Goal: Task Accomplishment & Management: Manage account settings

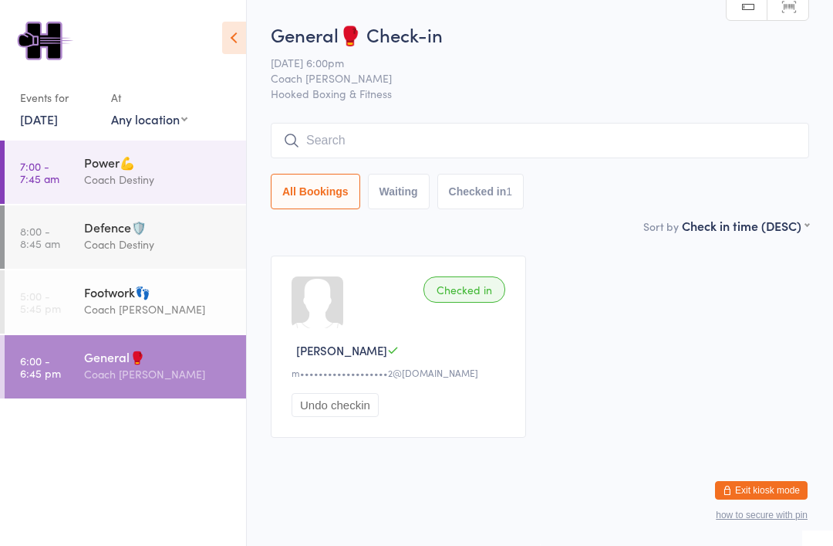
click at [319, 323] on div at bounding box center [318, 302] width 52 height 52
click at [784, 495] on button "Exit kiosk mode" at bounding box center [761, 490] width 93 height 19
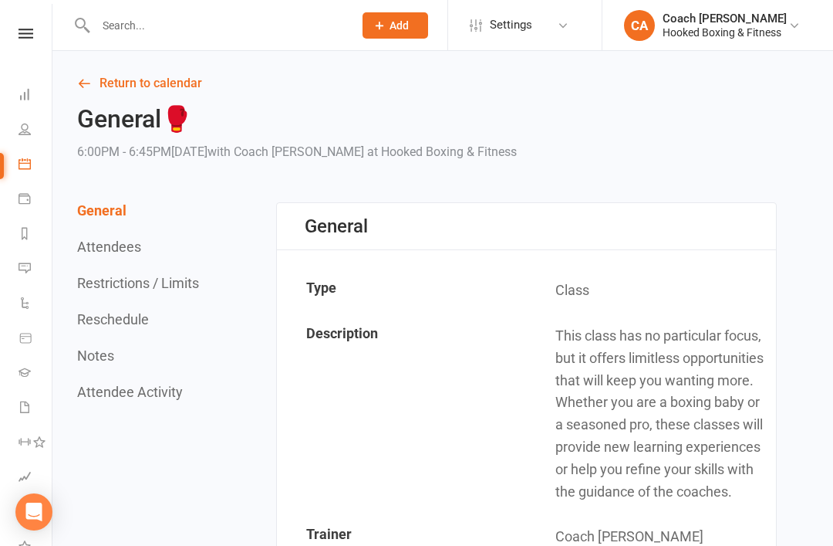
click at [177, 32] on input "text" at bounding box center [217, 26] width 252 height 22
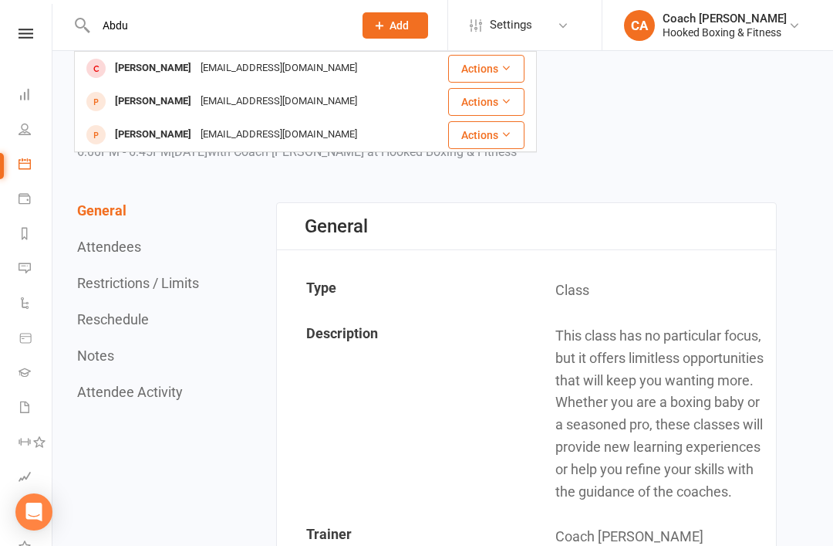
type input "Abdu"
click at [228, 103] on div "[EMAIL_ADDRESS][DOMAIN_NAME]" at bounding box center [279, 101] width 166 height 22
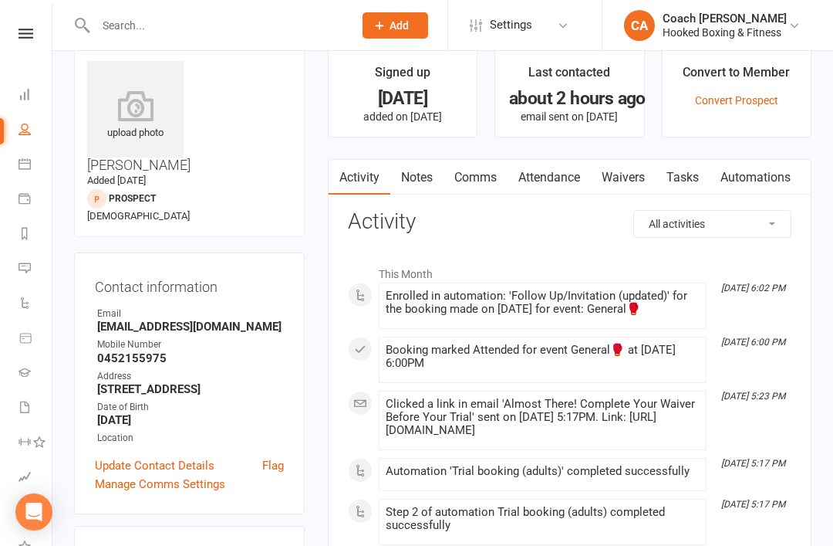
scroll to position [27, 0]
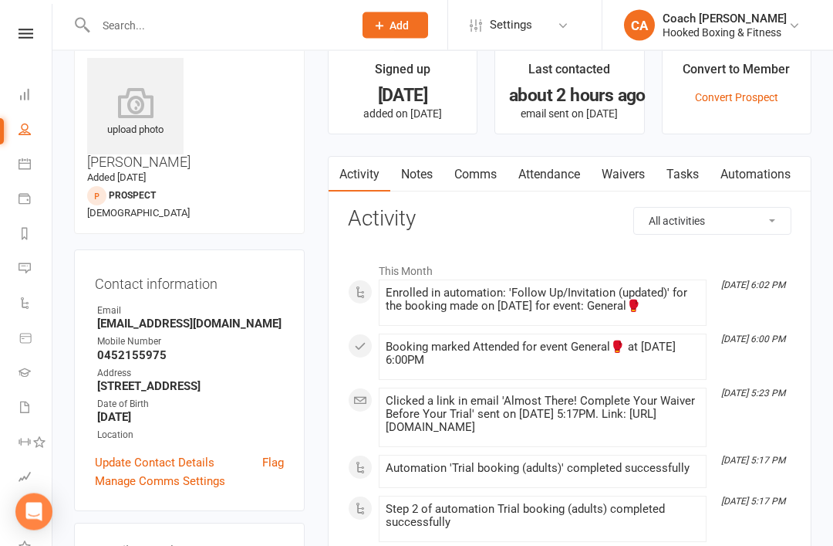
click at [195, 454] on link "Update Contact Details" at bounding box center [155, 463] width 120 height 19
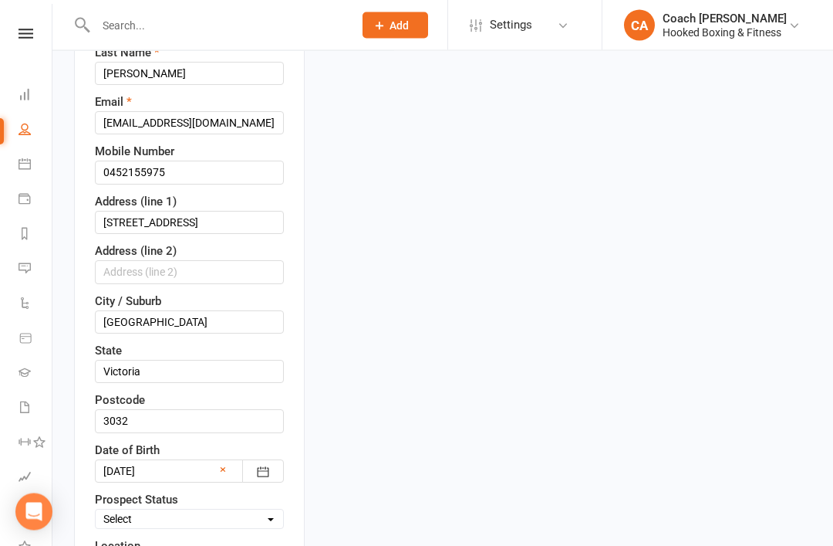
scroll to position [326, 0]
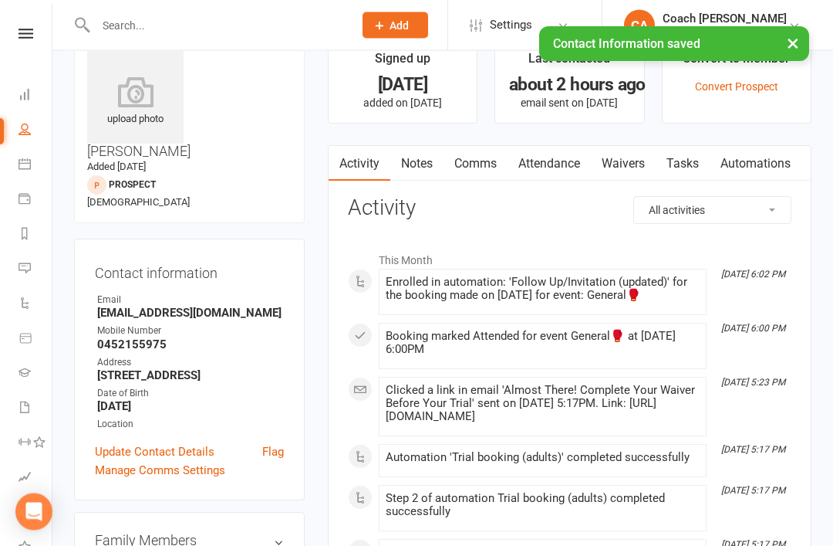
scroll to position [31, 0]
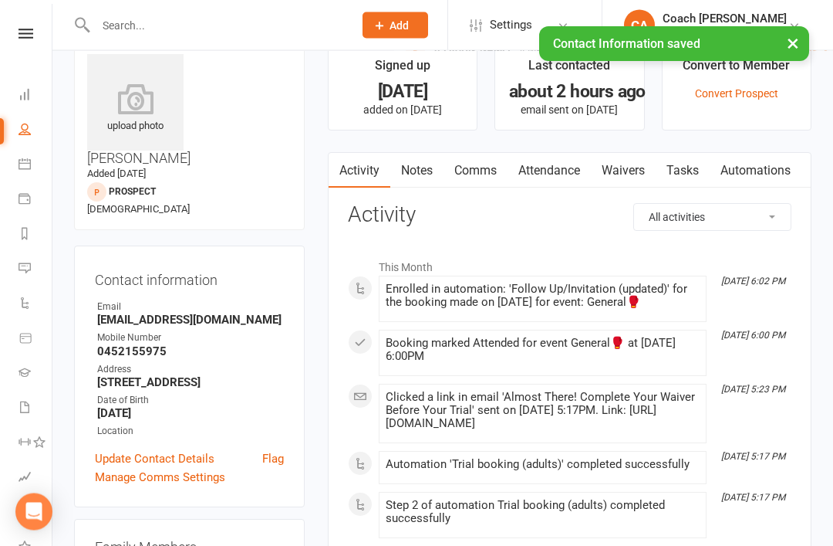
click at [421, 174] on link "Notes" at bounding box center [416, 171] width 53 height 35
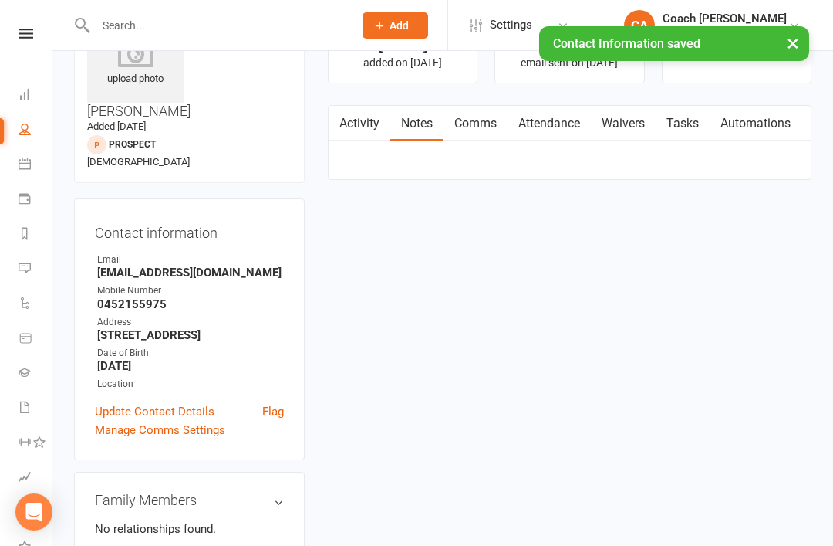
scroll to position [81, 0]
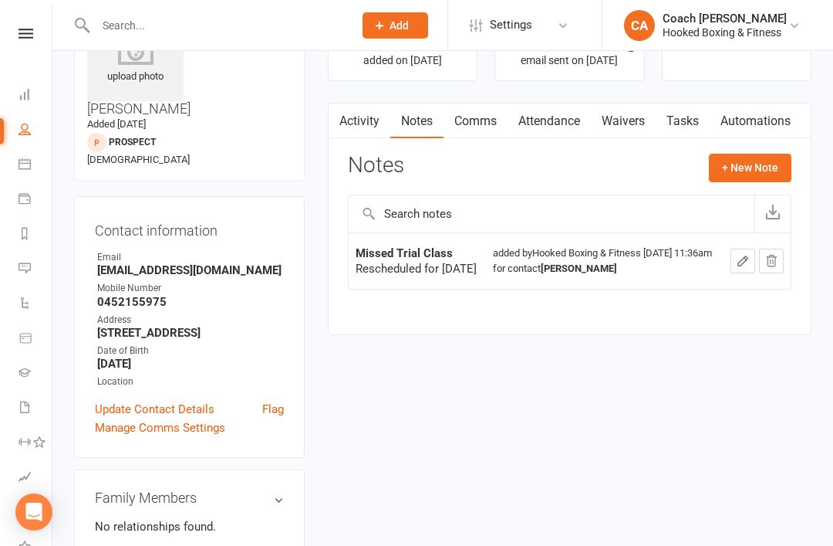
click at [365, 121] on link "Activity" at bounding box center [360, 120] width 62 height 35
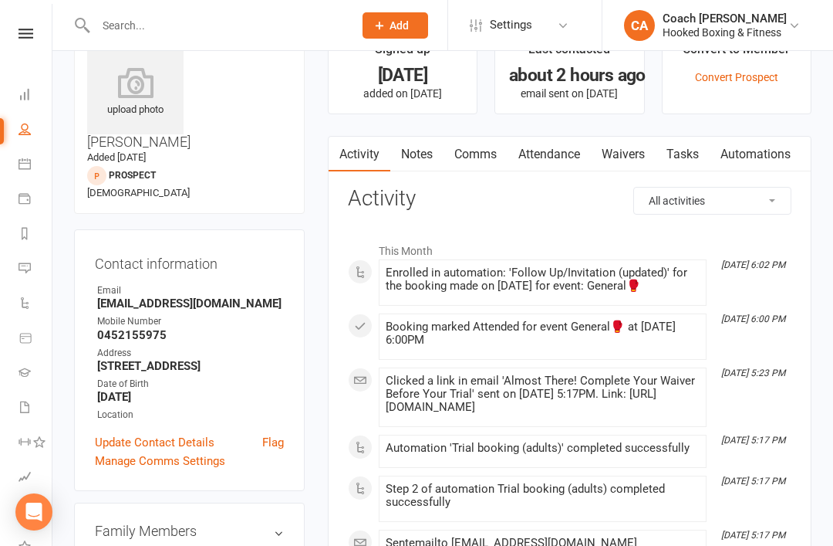
scroll to position [47, 0]
click at [32, 153] on link "Calendar" at bounding box center [36, 165] width 35 height 35
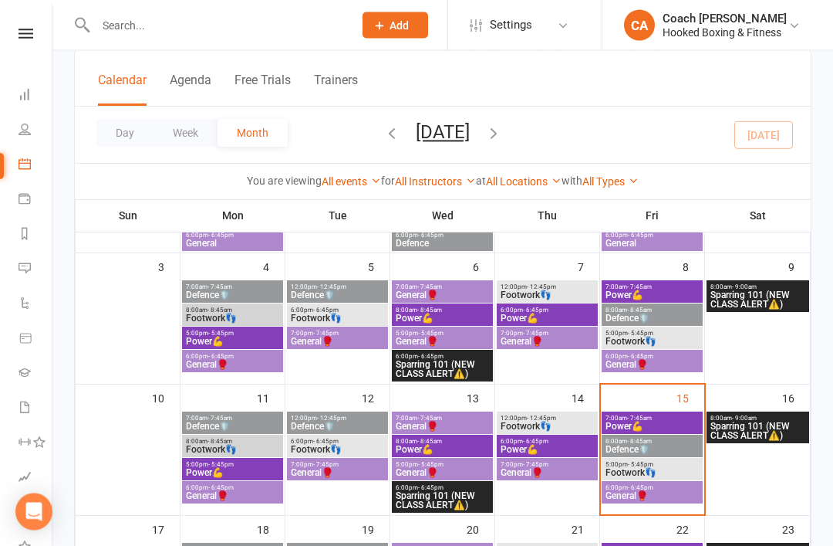
scroll to position [196, 0]
click at [661, 492] on span "General🥊" at bounding box center [652, 495] width 95 height 9
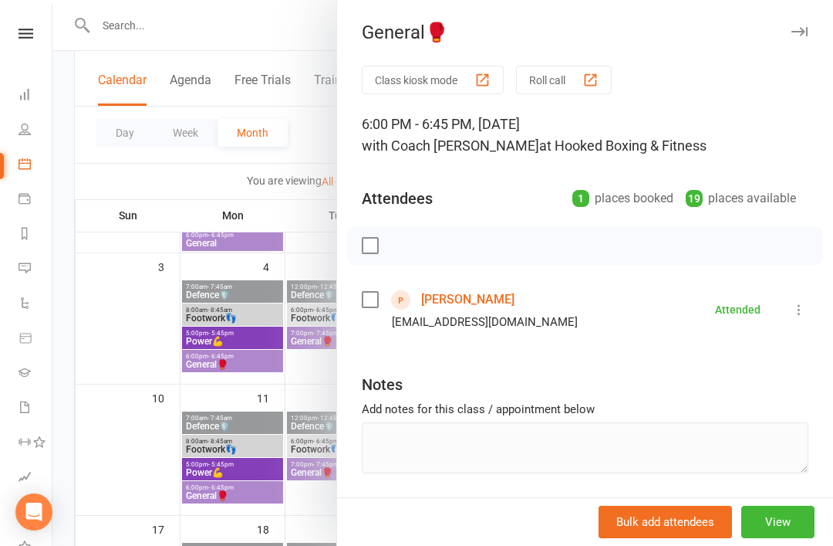
click at [360, 306] on div "Class kiosk mode Roll call 6:00 PM - 6:45 PM, Friday, August, 15, 2025 with Coa…" at bounding box center [585, 308] width 496 height 485
click at [457, 80] on button "Class kiosk mode" at bounding box center [433, 80] width 142 height 29
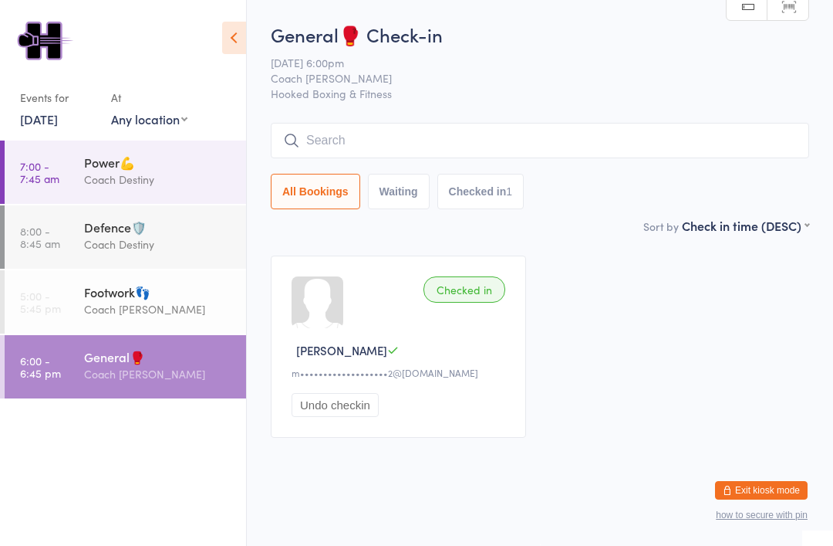
click at [785, 488] on button "Exit kiosk mode" at bounding box center [761, 490] width 93 height 19
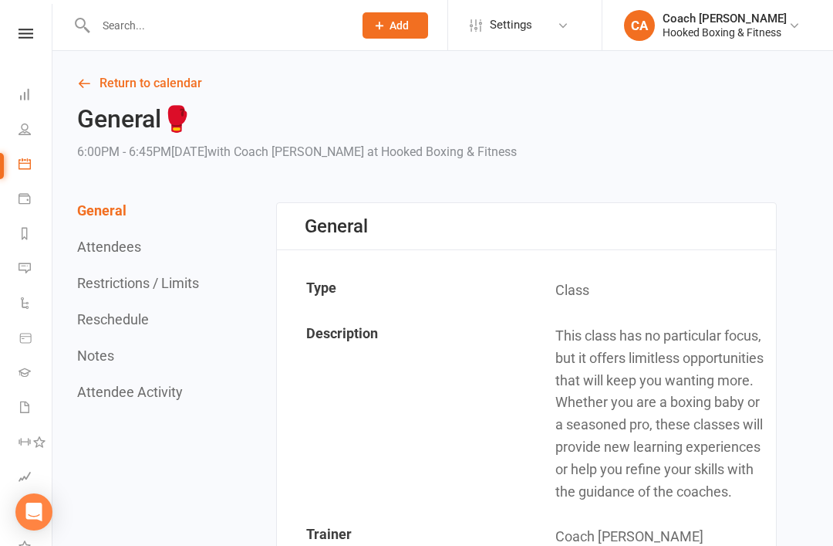
click at [204, 32] on input "text" at bounding box center [217, 26] width 252 height 22
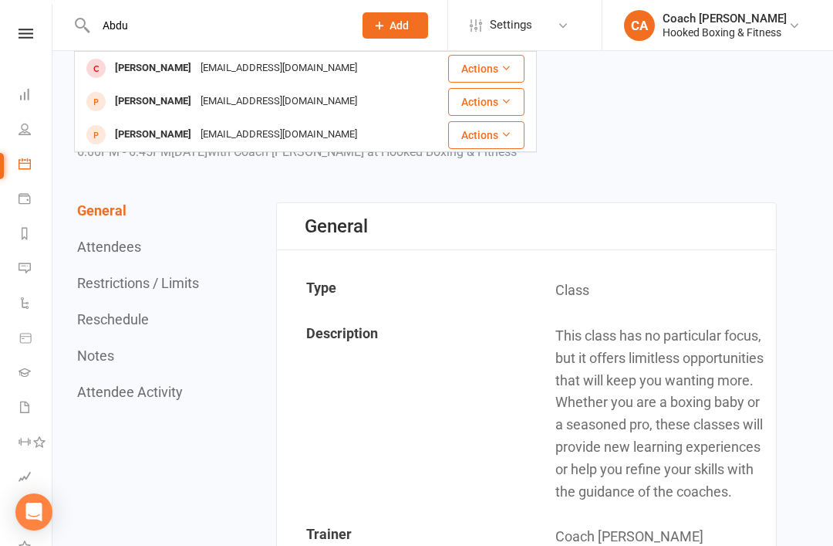
type input "Abdu"
click at [242, 97] on div "[EMAIL_ADDRESS][DOMAIN_NAME]" at bounding box center [279, 101] width 166 height 22
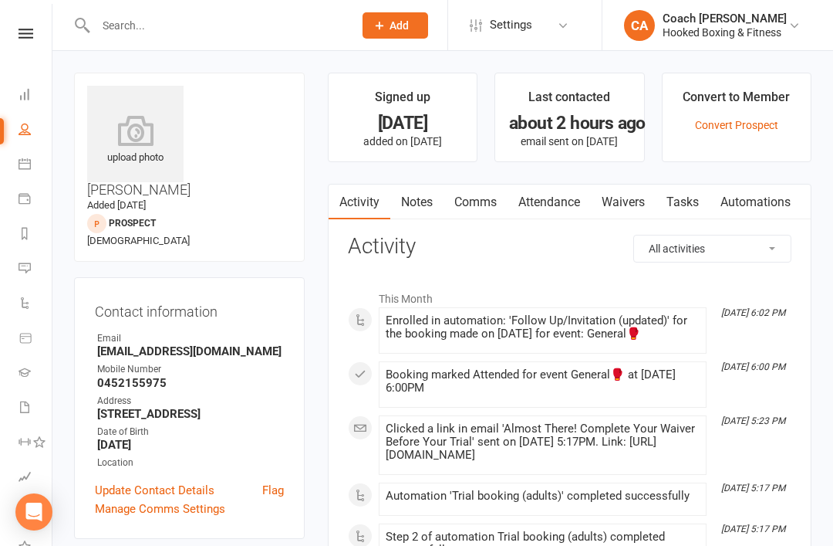
click at [750, 121] on link "Convert Prospect" at bounding box center [736, 125] width 83 height 12
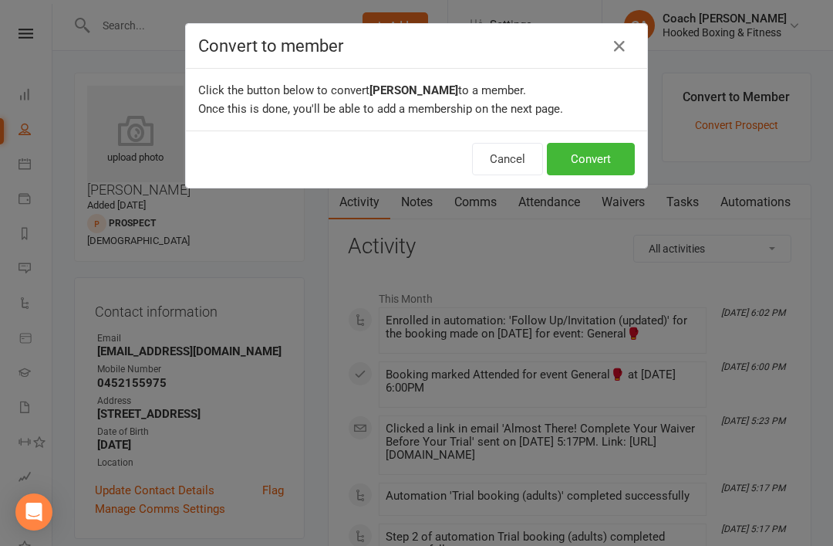
click at [613, 166] on button "Convert" at bounding box center [591, 159] width 88 height 32
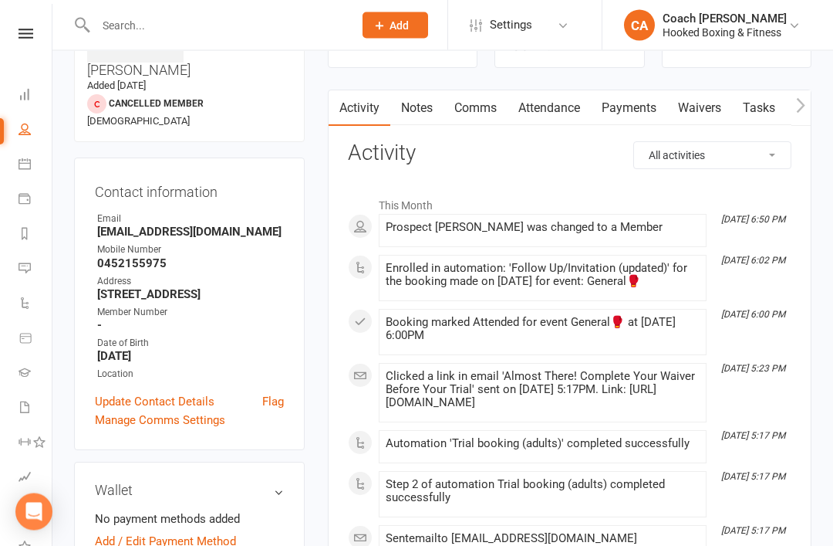
scroll to position [123, 0]
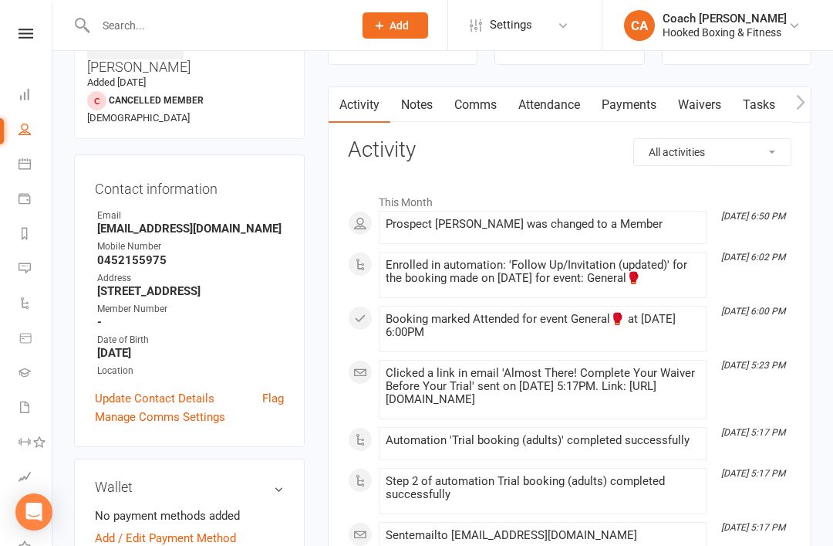
click at [216, 529] on link "Add / Edit Payment Method" at bounding box center [165, 538] width 141 height 19
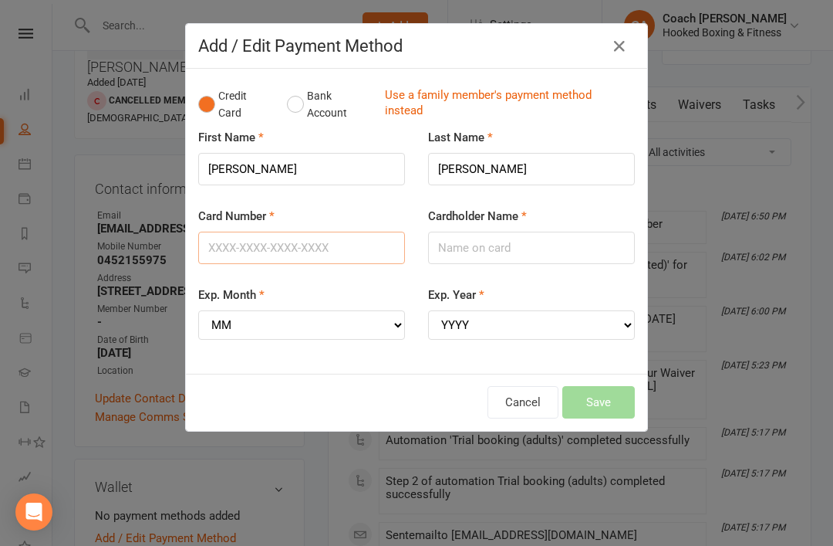
click at [287, 261] on input "Card Number" at bounding box center [301, 248] width 207 height 32
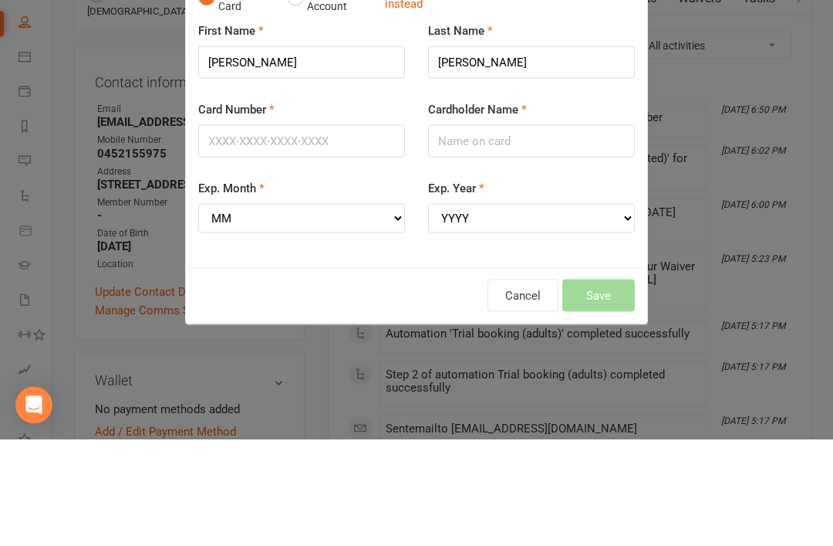
click at [736, 202] on div "Add / Edit Payment Method Credit Card Bank Account Use a family member's paymen…" at bounding box center [416, 273] width 833 height 546
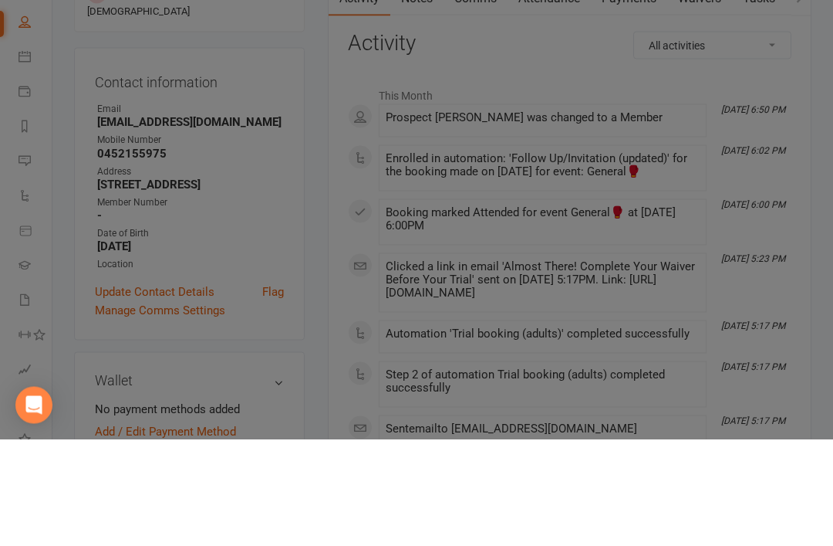
scroll to position [230, 0]
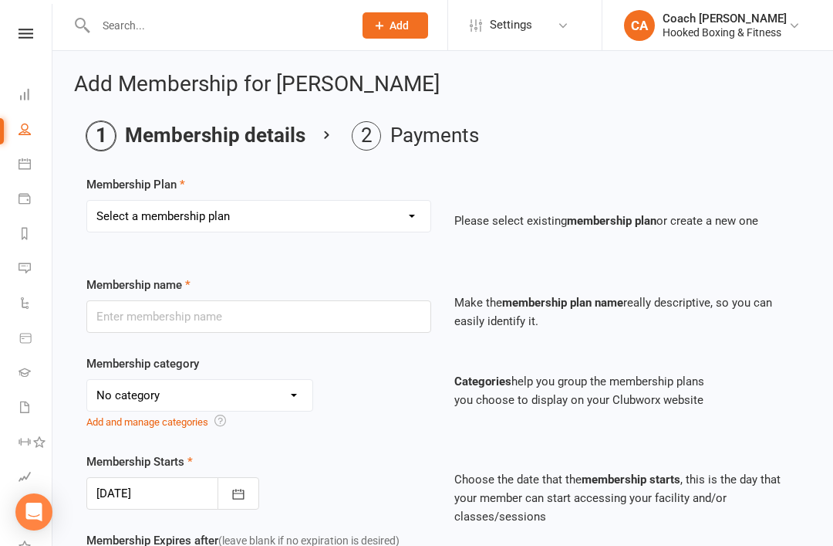
click at [345, 215] on select "Select a membership plan Staff Prepaid (yearly membership) Commitment (minimum …" at bounding box center [258, 216] width 343 height 31
select select "4"
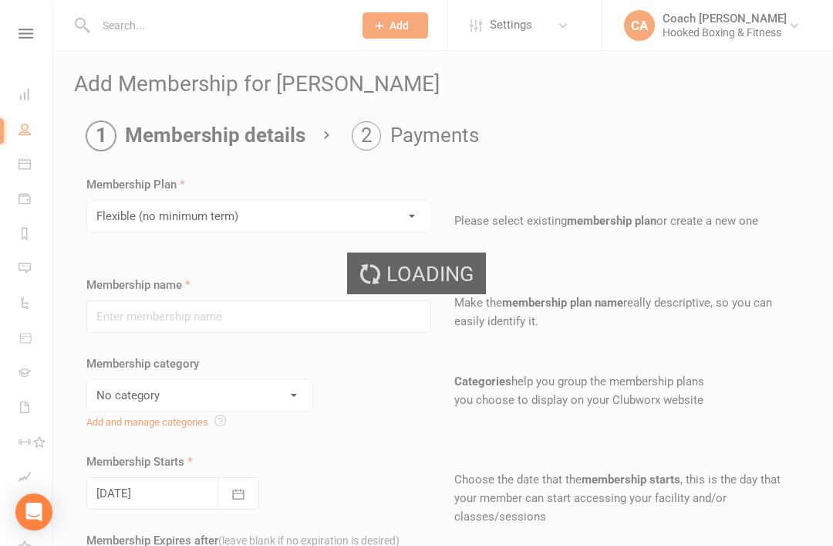
type input "Flexible (no minimum term)"
type input "0"
type input "2"
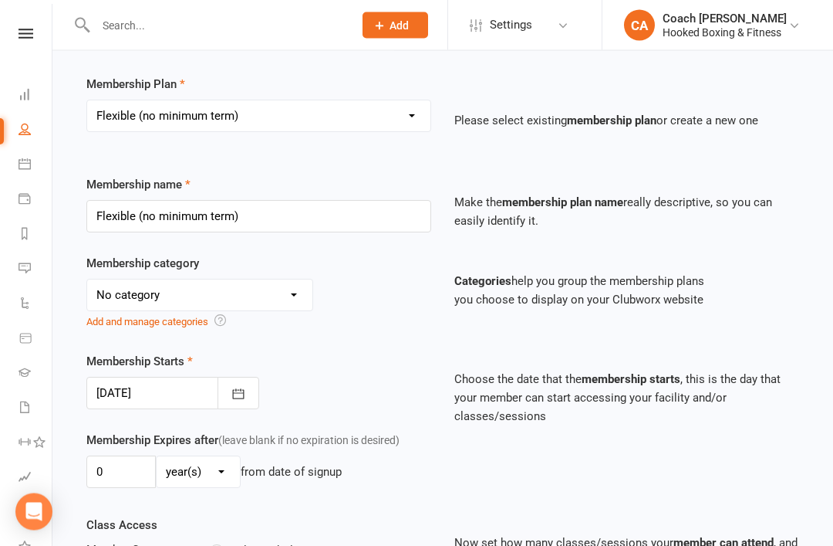
scroll to position [100, 0]
click at [238, 401] on button "button" at bounding box center [239, 393] width 42 height 32
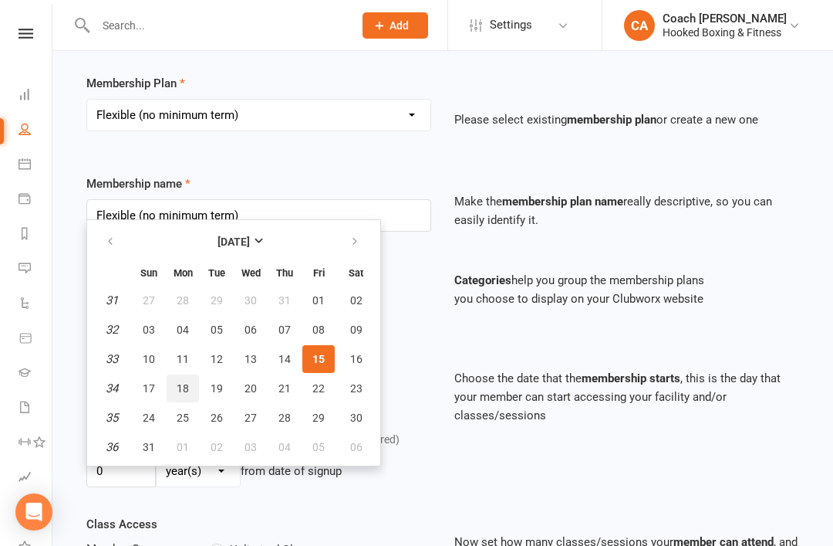
click at [185, 391] on span "18" at bounding box center [183, 388] width 12 height 12
type input "18 Aug 2025"
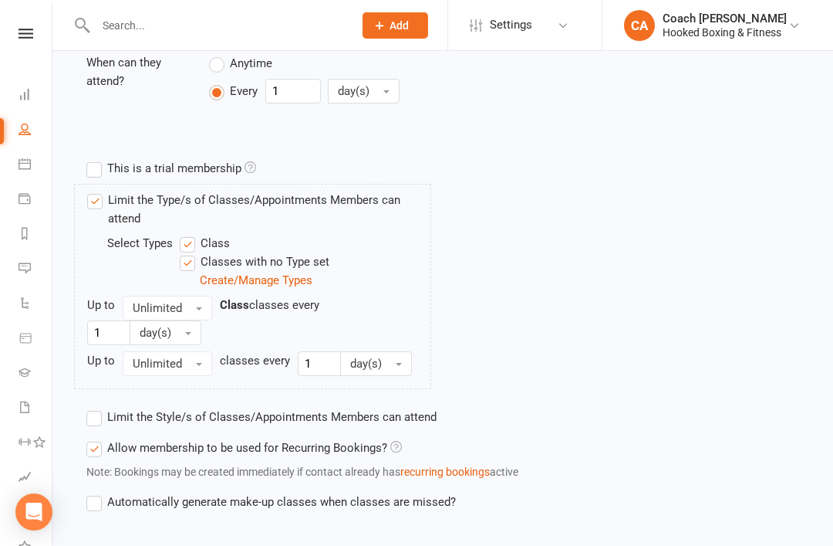
scroll to position [716, 0]
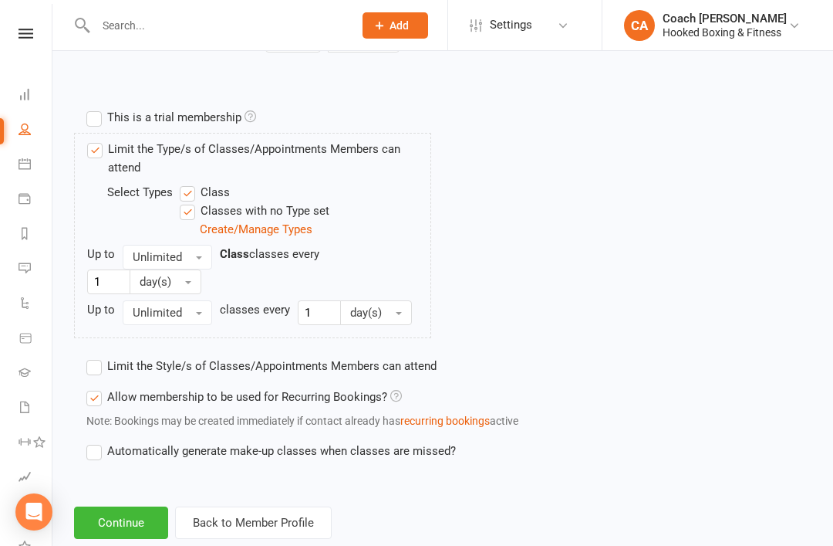
click at [141, 507] on button "Continue" at bounding box center [121, 522] width 94 height 32
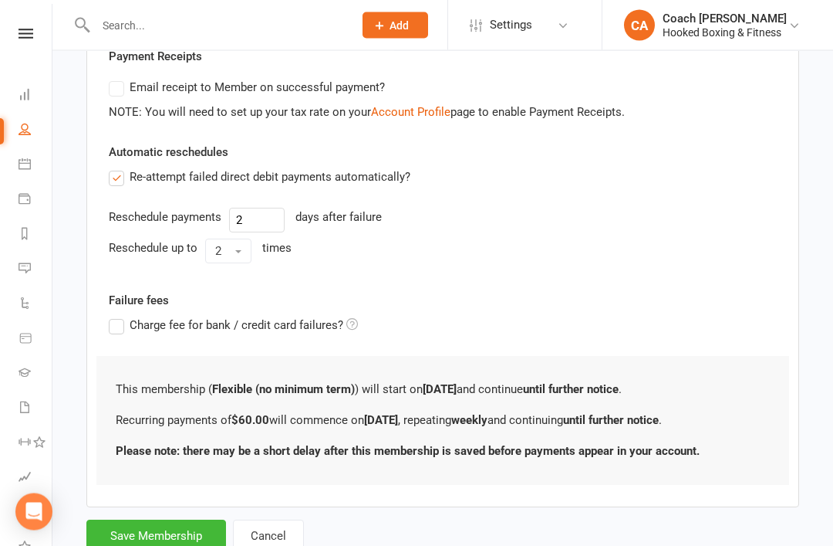
scroll to position [465, 0]
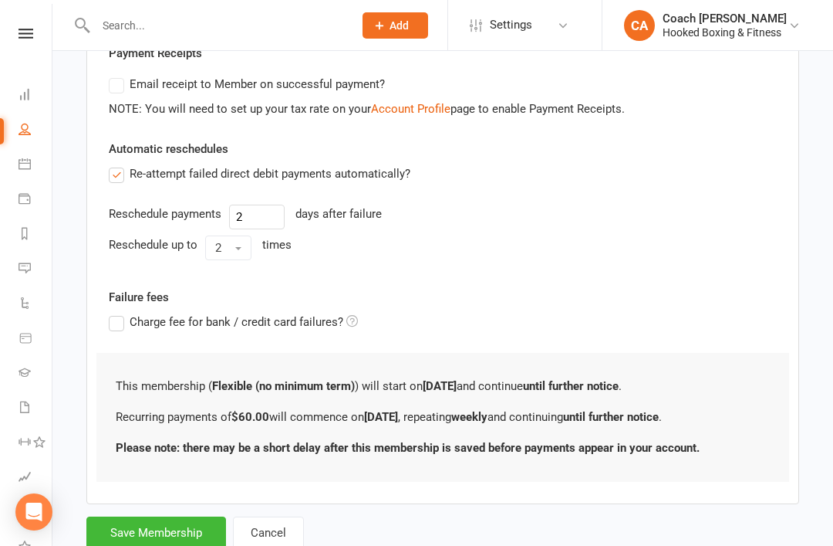
click at [177, 540] on button "Save Membership" at bounding box center [156, 532] width 140 height 32
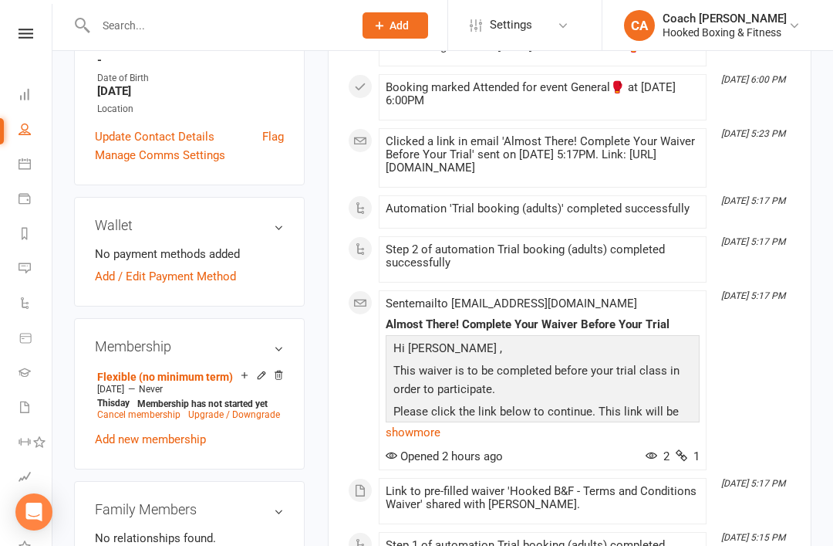
scroll to position [412, 0]
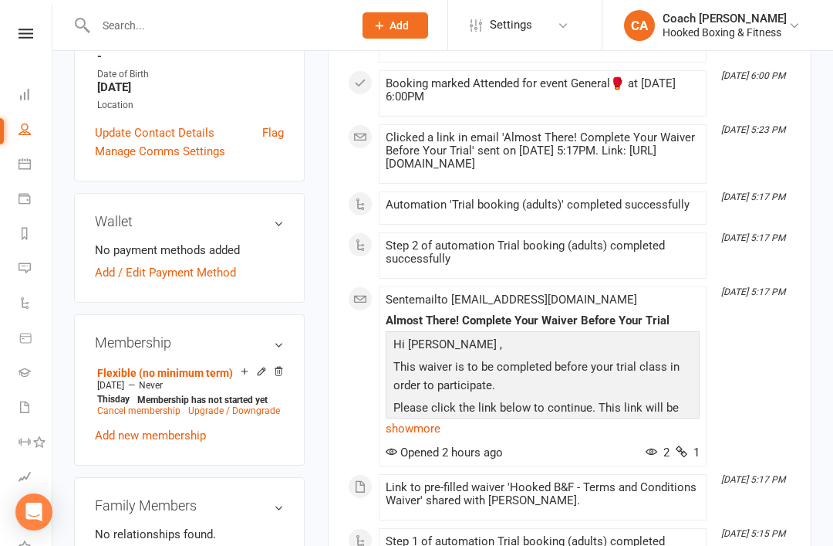
click at [227, 263] on link "Add / Edit Payment Method" at bounding box center [165, 272] width 141 height 19
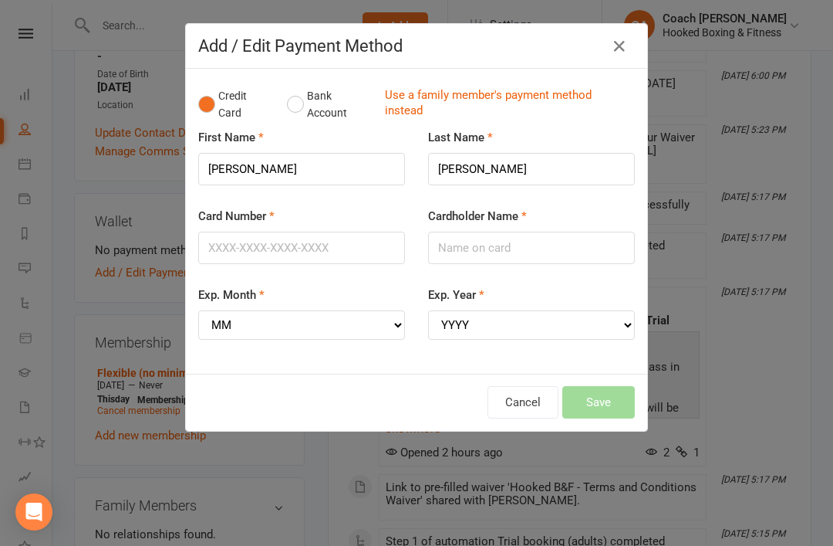
click at [299, 110] on button "Bank Account" at bounding box center [330, 104] width 86 height 47
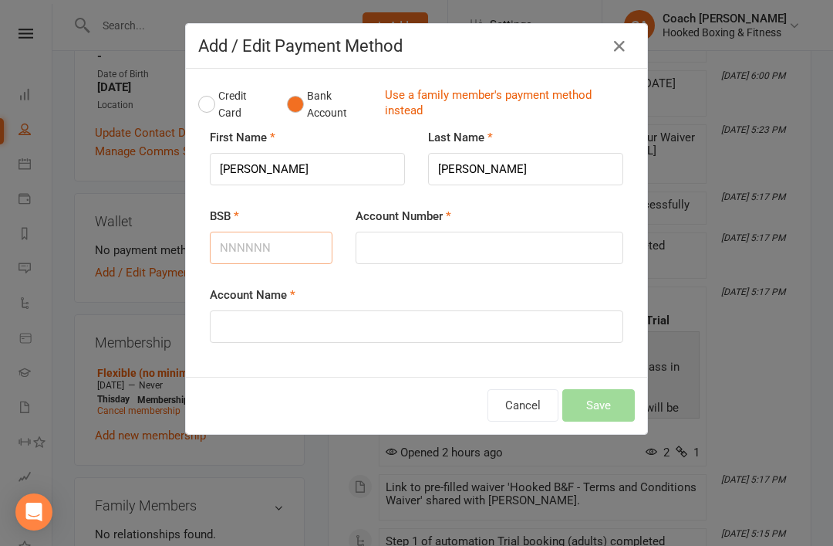
click at [289, 259] on input "BSB" at bounding box center [271, 248] width 123 height 32
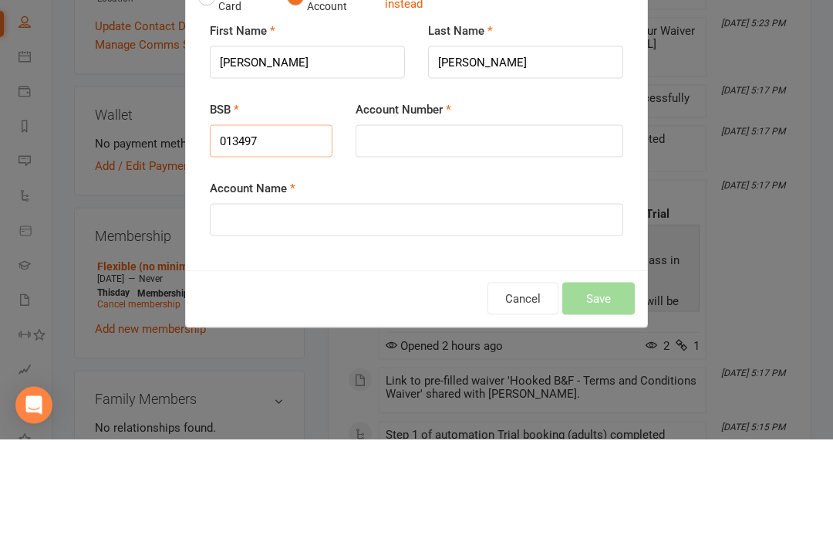
type input "013497"
click at [407, 232] on input "Account Number" at bounding box center [490, 248] width 268 height 32
type input "669845953"
click at [340, 310] on input "Account Name" at bounding box center [417, 326] width 414 height 32
click at [242, 153] on input "Abdullah" at bounding box center [307, 169] width 195 height 32
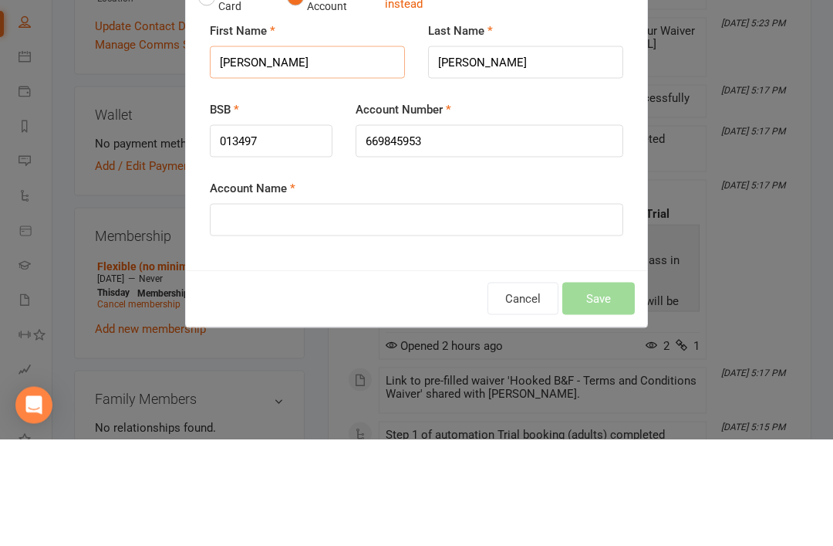
click at [247, 153] on input "Abdullah" at bounding box center [307, 169] width 195 height 32
click at [249, 153] on input "Abdullah" at bounding box center [307, 169] width 195 height 32
click at [277, 310] on input "Account Name" at bounding box center [417, 326] width 414 height 32
click at [255, 310] on input "Account Name" at bounding box center [417, 326] width 414 height 32
click at [252, 310] on input "Account Name" at bounding box center [417, 326] width 414 height 32
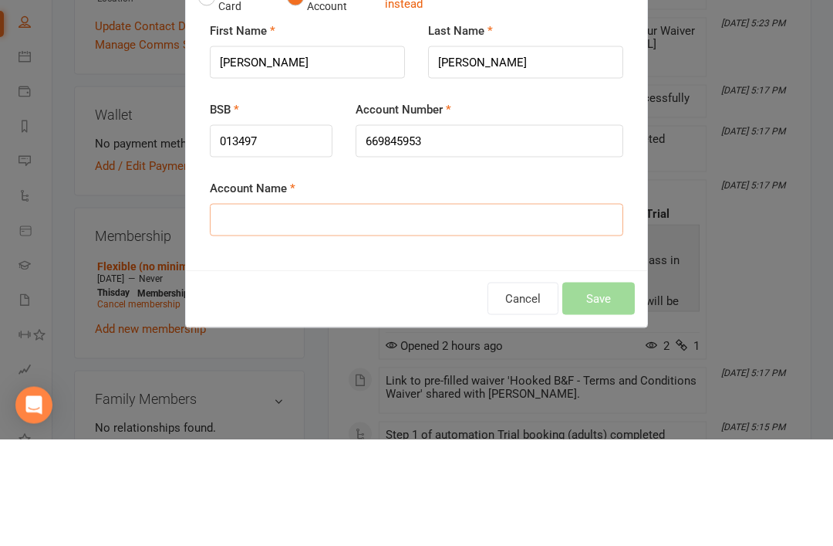
paste input "Abdullah"
click at [461, 153] on input "Bhuiyan" at bounding box center [525, 169] width 195 height 32
click at [455, 153] on input "Bhuiyan" at bounding box center [525, 169] width 195 height 32
click at [449, 153] on input "Bhuiyan" at bounding box center [525, 169] width 195 height 32
click at [299, 310] on input "Abdullah" at bounding box center [417, 326] width 414 height 32
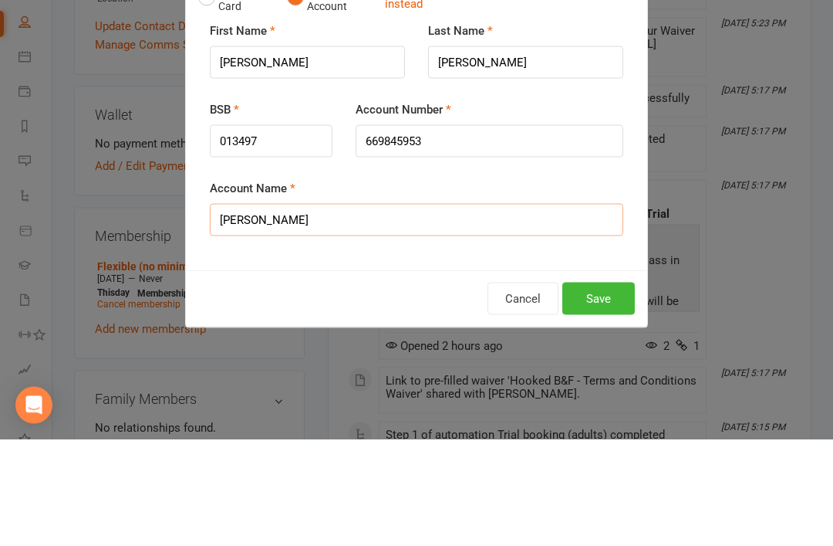
click at [291, 310] on input "Abdullah" at bounding box center [417, 326] width 414 height 32
paste input "Bhuiyan"
type input "Abdullah Bhuiyan"
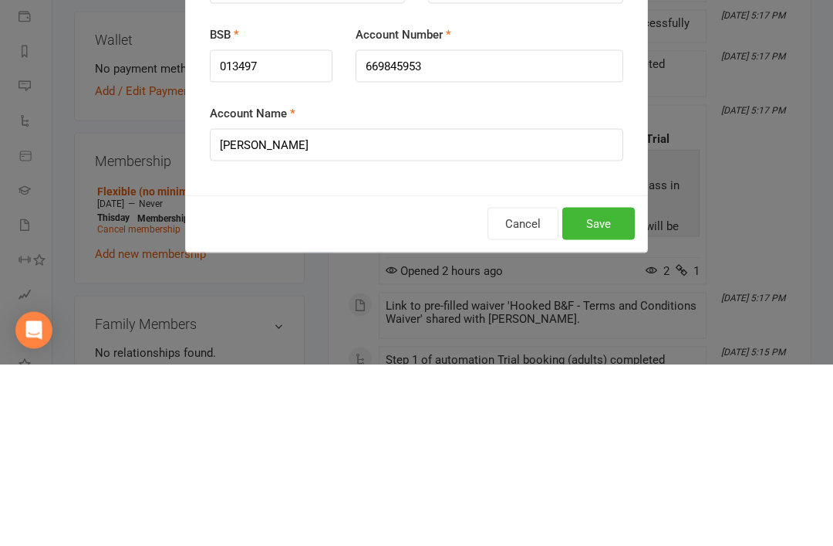
click at [610, 389] on button "Save" at bounding box center [599, 405] width 73 height 32
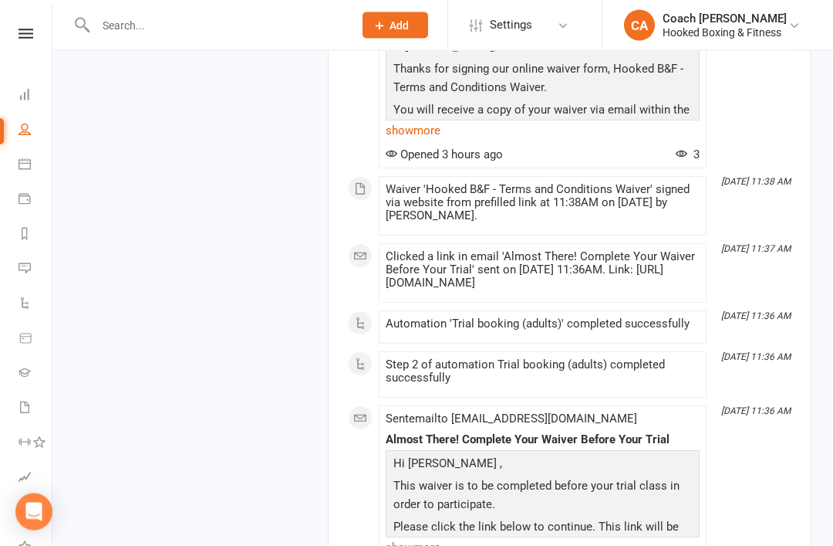
scroll to position [1738, 0]
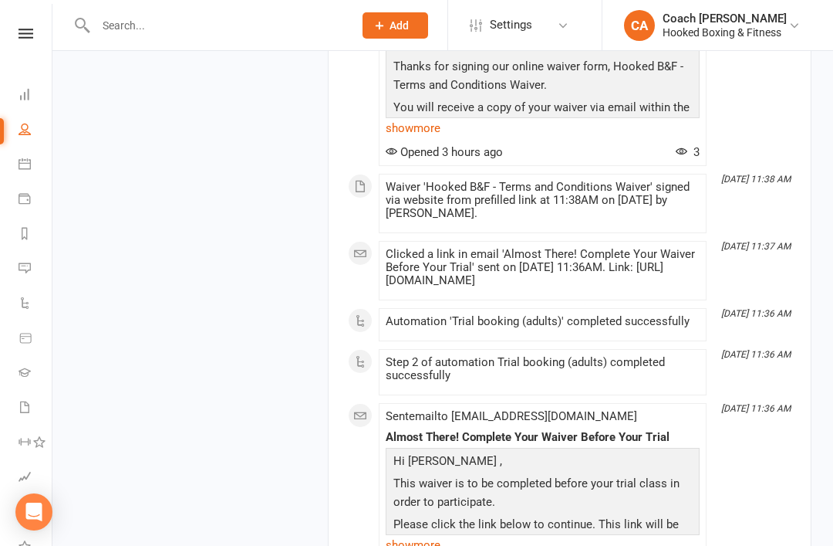
click at [32, 173] on link "Calendar" at bounding box center [36, 165] width 35 height 35
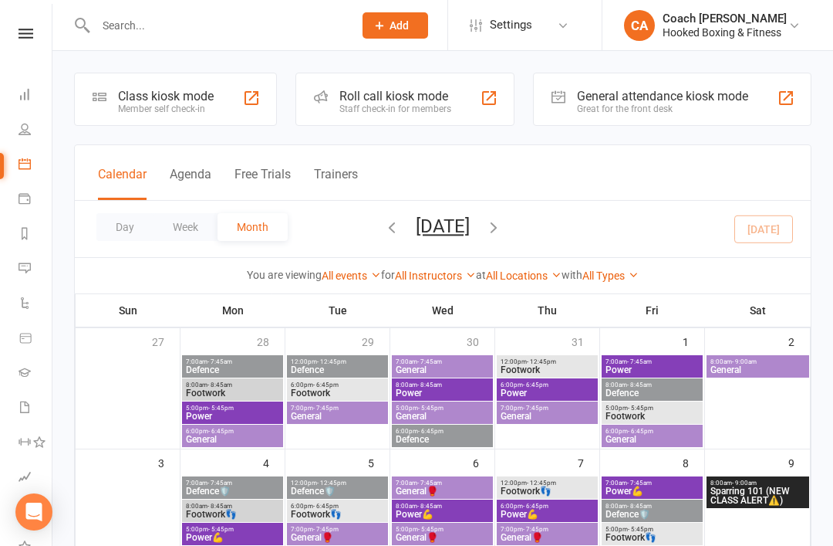
click at [129, 26] on input "text" at bounding box center [217, 26] width 252 height 22
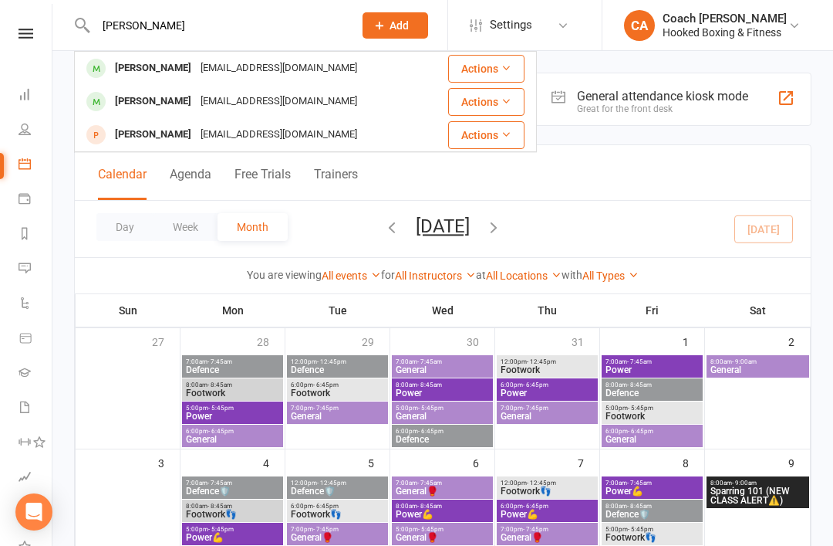
type input "Benj"
click at [284, 79] on div "mailabhi.abhi@gmail.com" at bounding box center [279, 68] width 166 height 22
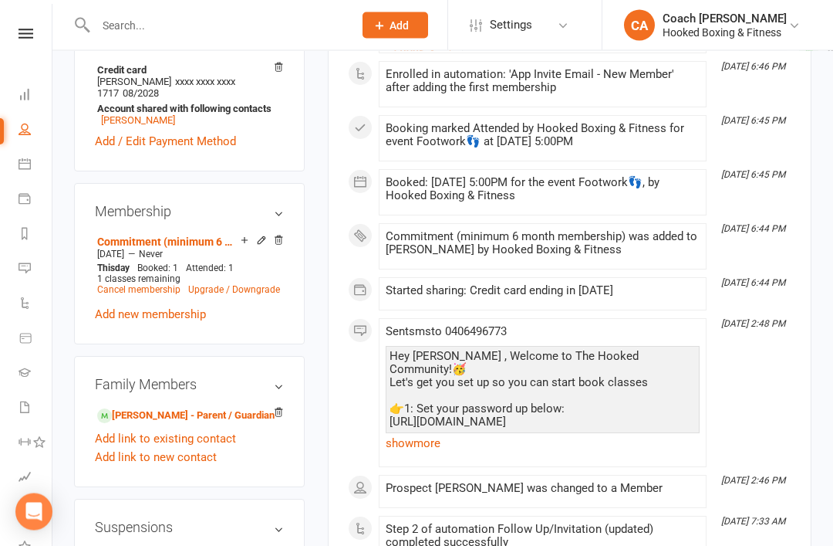
scroll to position [591, 0]
click at [211, 429] on link "Add link to existing contact" at bounding box center [165, 438] width 141 height 19
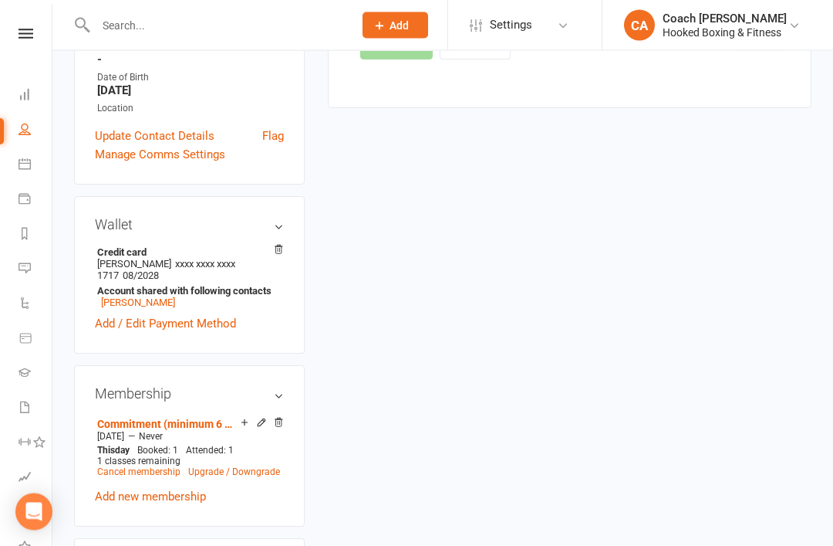
scroll to position [131, 0]
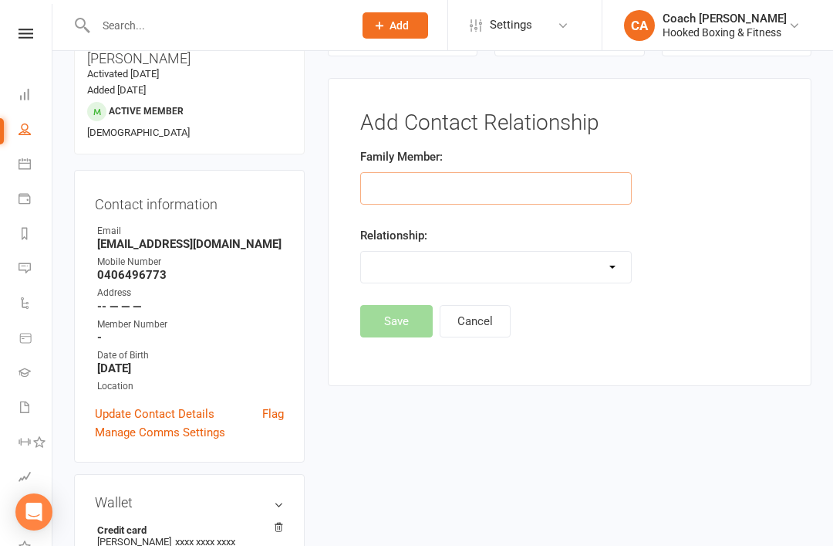
click at [436, 193] on input "text" at bounding box center [496, 188] width 272 height 32
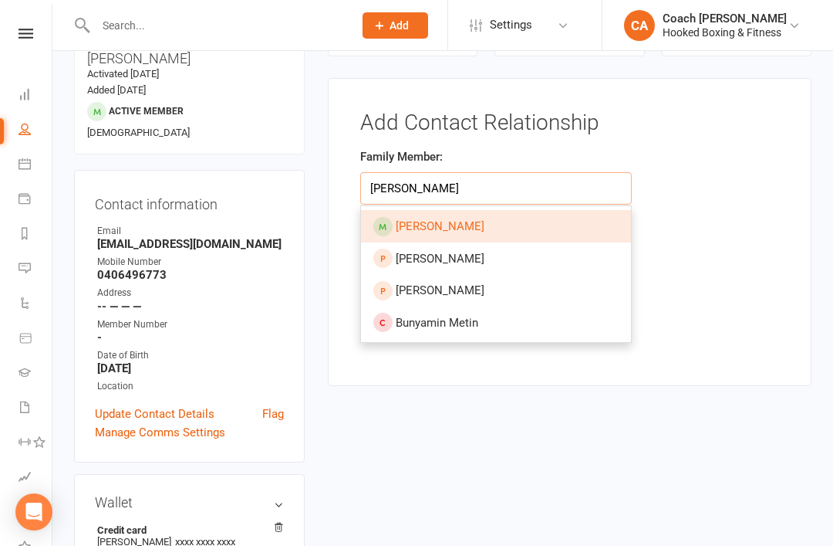
type input "Benjamin Abhi"
click at [726, 175] on div "Family Member: Benjamin Abhi Benjamin Reid Benjamin Seromenho Belinda Nelson Bu…" at bounding box center [570, 225] width 442 height 157
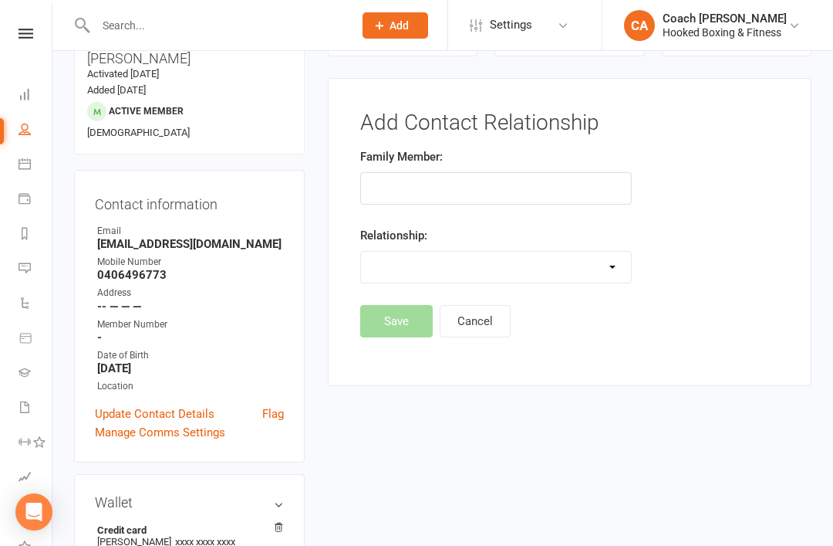
click at [26, 33] on icon at bounding box center [26, 34] width 15 height 10
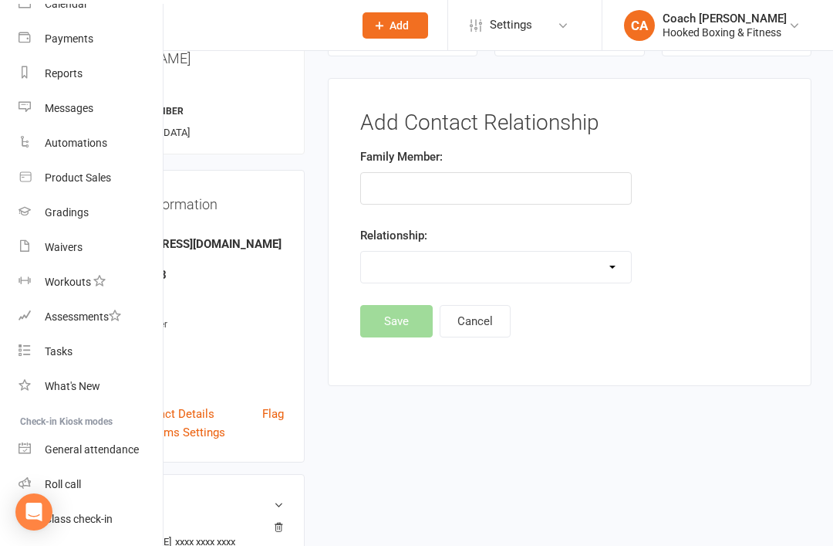
scroll to position [147, 0]
click at [578, 374] on div "Add Contact Relationship Family Member: Relationship: Parent / Guardian Child S…" at bounding box center [570, 232] width 484 height 308
click at [799, 36] on link "CA Coach Antonia Hooked Boxing & Fitness" at bounding box center [716, 25] width 184 height 31
click at [703, 222] on link "Sign out" at bounding box center [718, 213] width 231 height 35
